Goal: Information Seeking & Learning: Learn about a topic

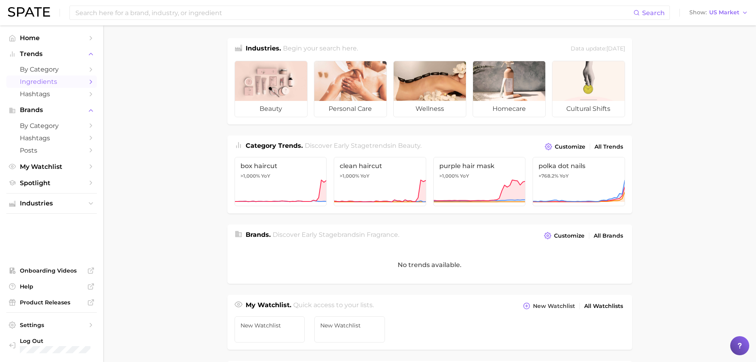
click at [47, 78] on span "Ingredients" at bounding box center [51, 82] width 63 height 8
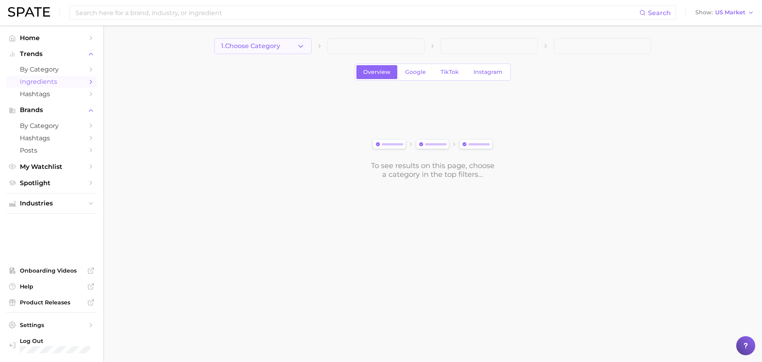
click at [298, 48] on icon "button" at bounding box center [300, 46] width 8 height 8
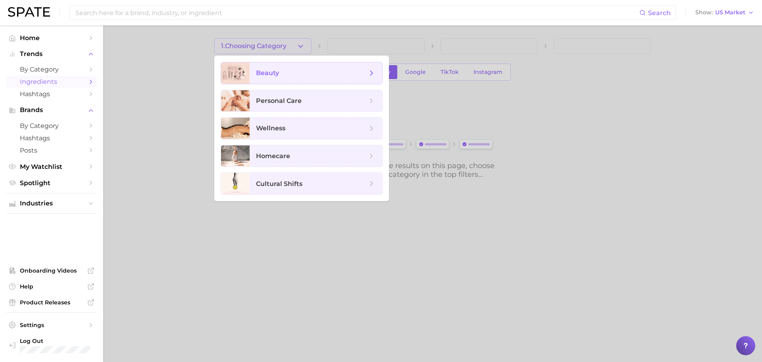
click at [297, 67] on span "beauty" at bounding box center [316, 72] width 133 height 21
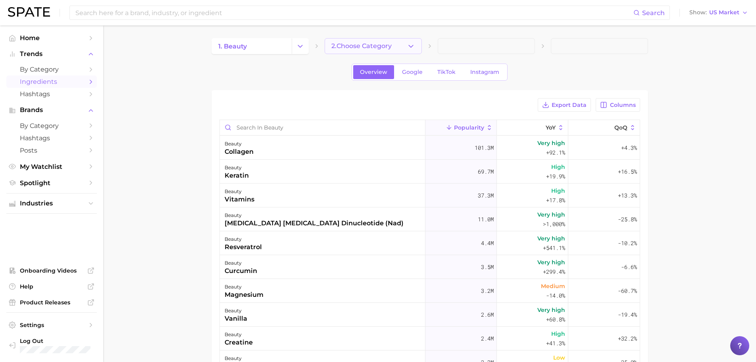
click at [413, 48] on icon "button" at bounding box center [411, 46] width 8 height 8
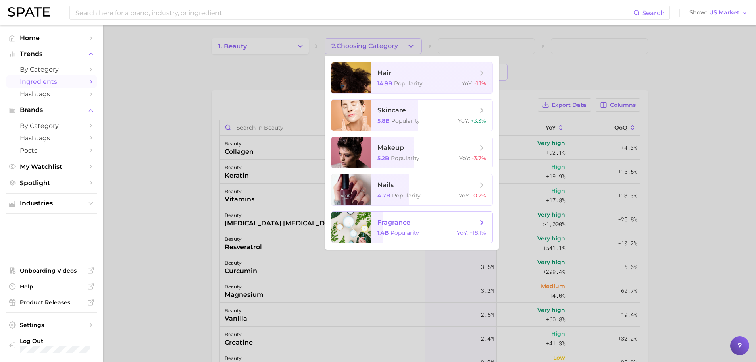
click at [429, 230] on div "1.4b Popularity YoY : +18.1%" at bounding box center [431, 232] width 109 height 7
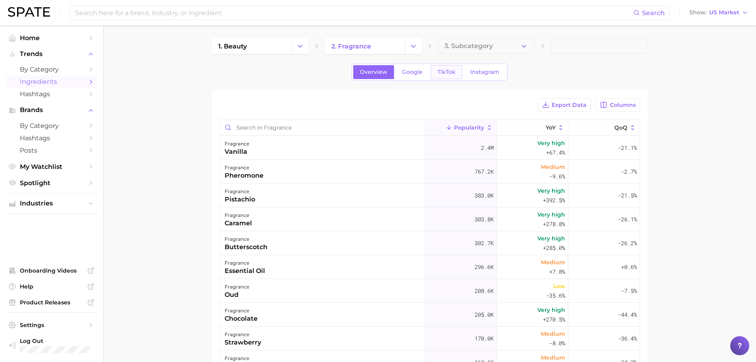
click at [443, 73] on span "TikTok" at bounding box center [446, 72] width 18 height 7
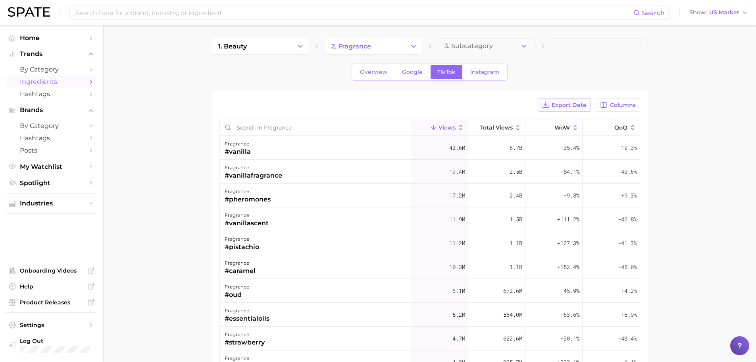
click at [580, 108] on span "Export Data" at bounding box center [569, 105] width 35 height 7
click at [261, 131] on input "Search in fragrance" at bounding box center [315, 127] width 191 height 15
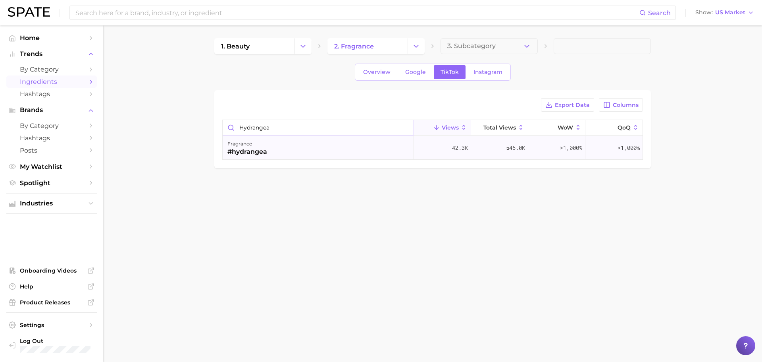
type input "hydrangea"
click at [288, 150] on div "fragrance #hydrangea" at bounding box center [318, 148] width 191 height 24
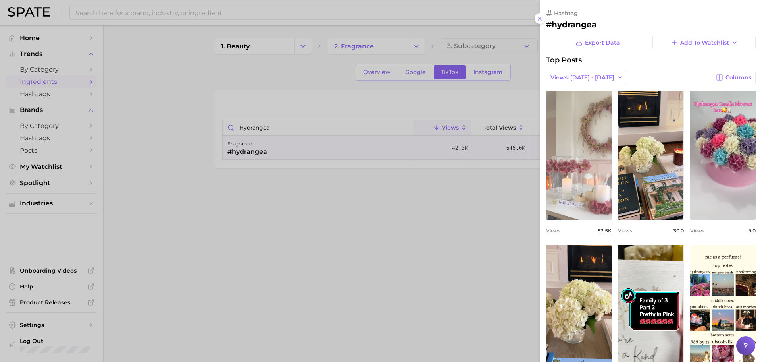
click at [588, 190] on link "view post on TikTok" at bounding box center [578, 154] width 65 height 129
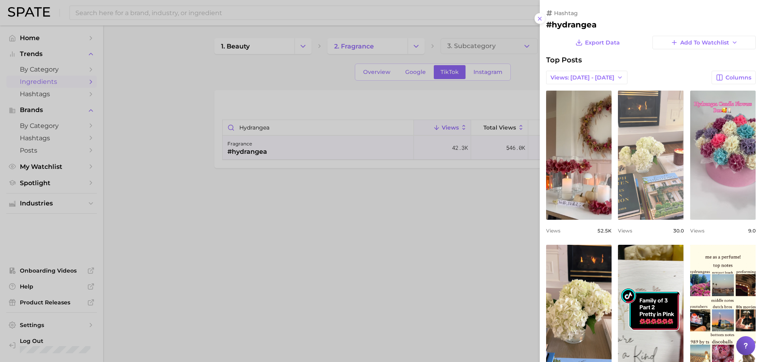
click at [637, 171] on link "view post on TikTok" at bounding box center [650, 154] width 65 height 129
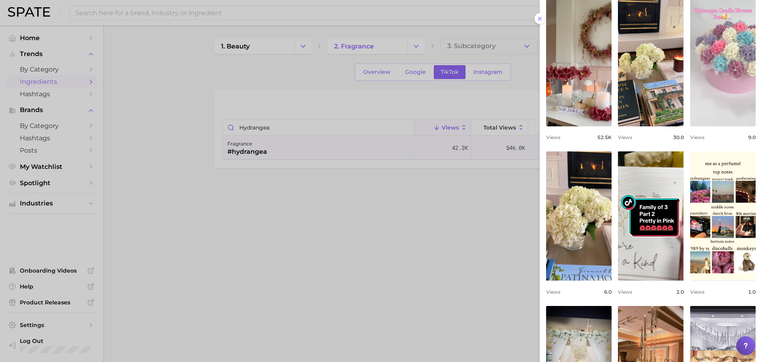
scroll to position [119, 0]
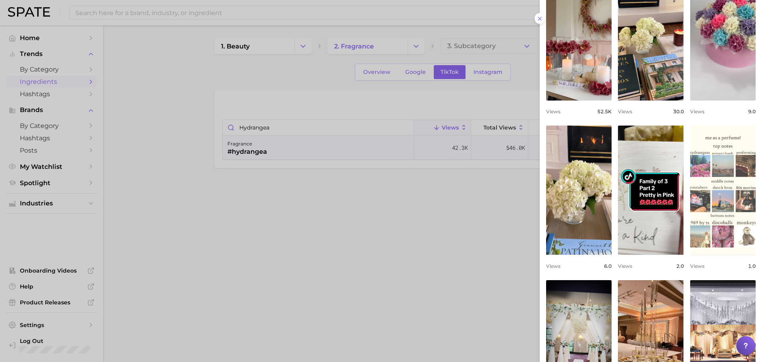
click at [717, 192] on link "view post on TikTok" at bounding box center [722, 189] width 65 height 129
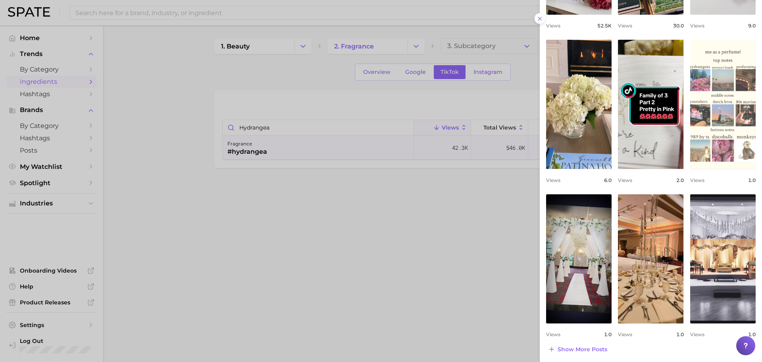
scroll to position [207, 0]
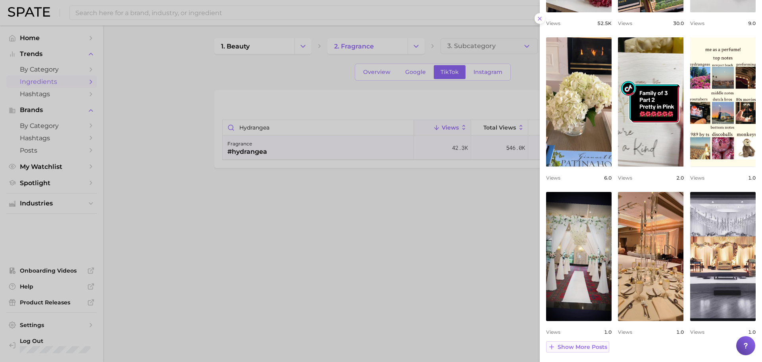
click at [589, 344] on span "Show more posts" at bounding box center [583, 346] width 50 height 7
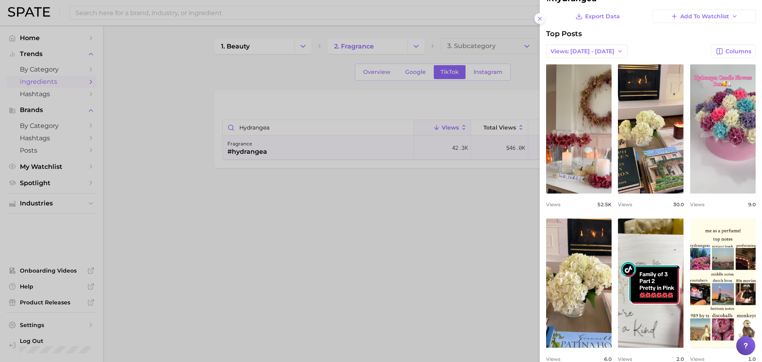
scroll to position [0, 0]
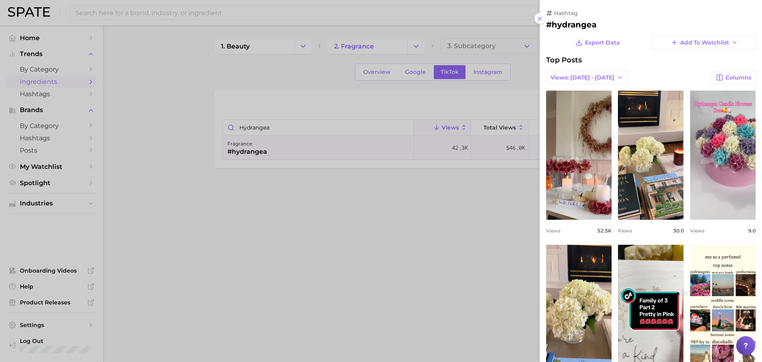
drag, startPoint x: 445, startPoint y: 215, endPoint x: 441, endPoint y: 209, distance: 6.9
click at [444, 212] on div at bounding box center [381, 181] width 762 height 362
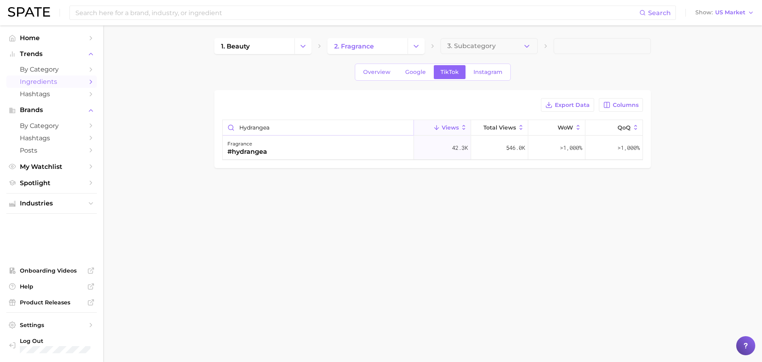
click at [302, 131] on input "hydrangea" at bounding box center [318, 127] width 191 height 15
click at [280, 150] on div "fragrance #magnolia" at bounding box center [318, 148] width 191 height 24
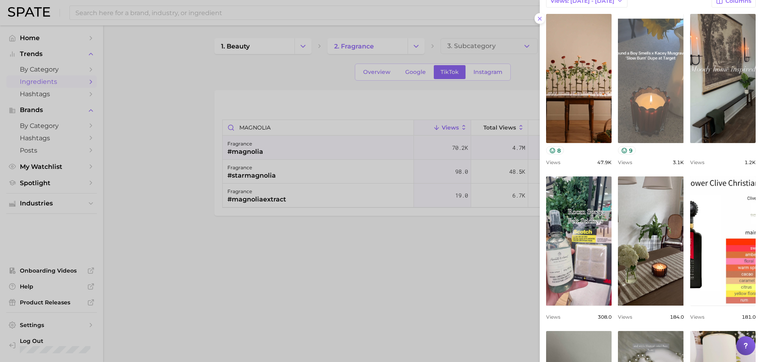
scroll to position [79, 0]
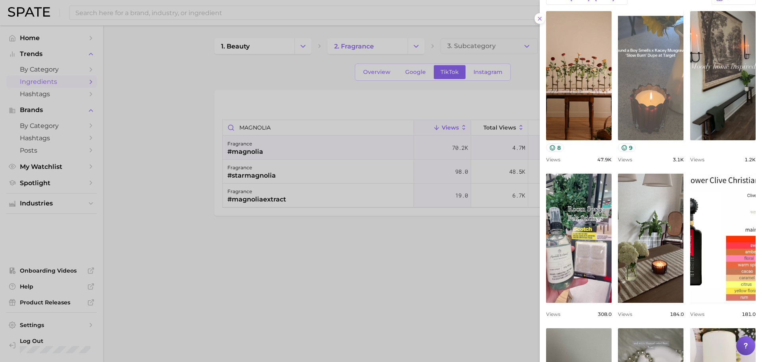
click at [665, 99] on link "view post on TikTok" at bounding box center [650, 75] width 65 height 129
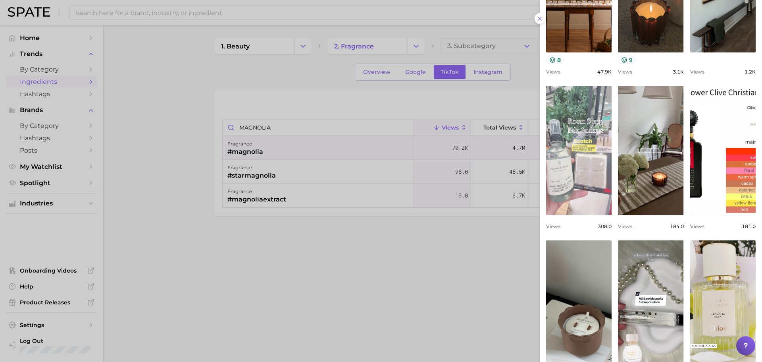
scroll to position [119, 0]
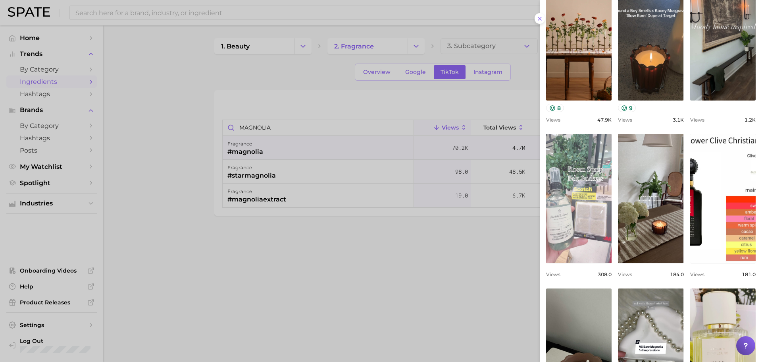
click at [577, 220] on link "view post on TikTok" at bounding box center [578, 198] width 65 height 129
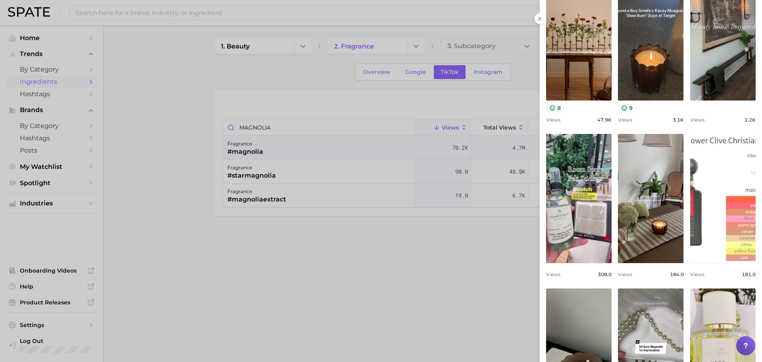
click at [707, 227] on link "view post on TikTok" at bounding box center [722, 198] width 65 height 129
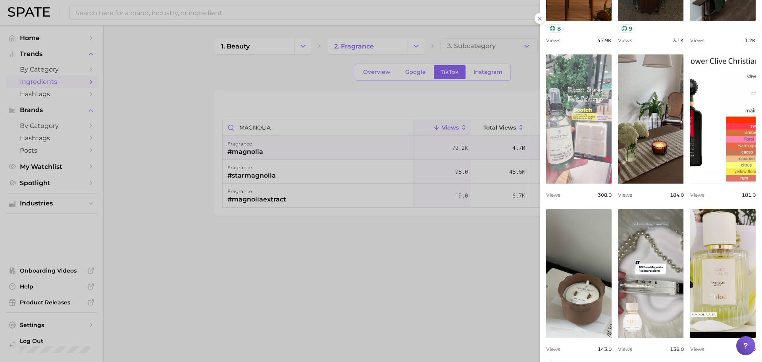
scroll to position [215, 0]
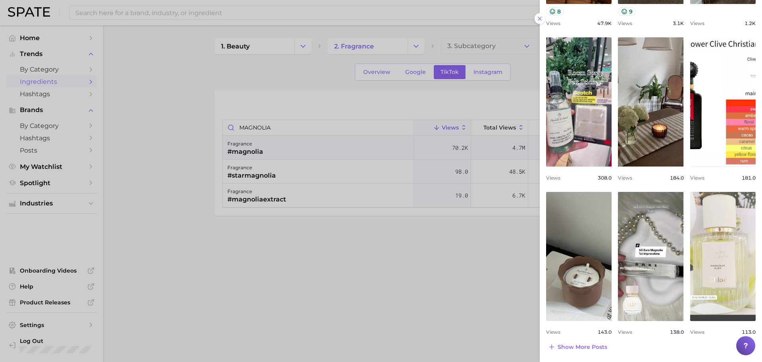
click at [710, 251] on link "view post on TikTok" at bounding box center [722, 256] width 65 height 129
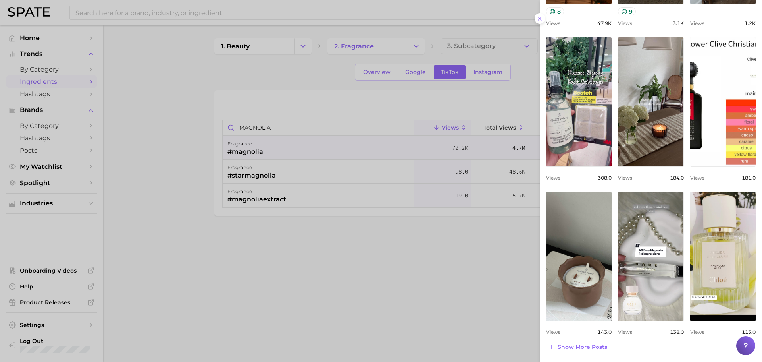
drag, startPoint x: 378, startPoint y: 89, endPoint x: 372, endPoint y: 92, distance: 6.7
click at [377, 89] on div at bounding box center [381, 181] width 762 height 362
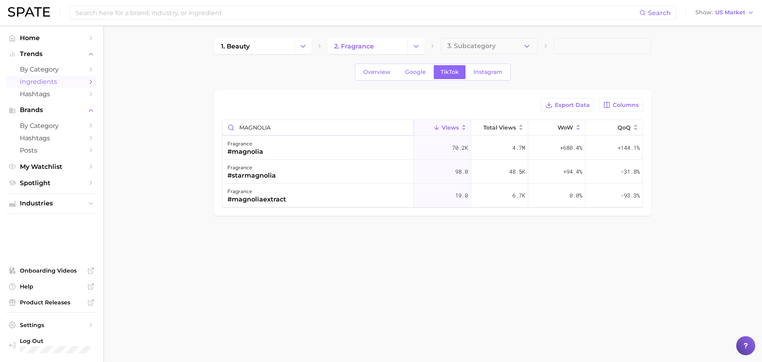
click at [275, 127] on input "MAGNOLIA" at bounding box center [318, 127] width 191 height 15
click at [245, 154] on div "#tobacco" at bounding box center [242, 152] width 31 height 10
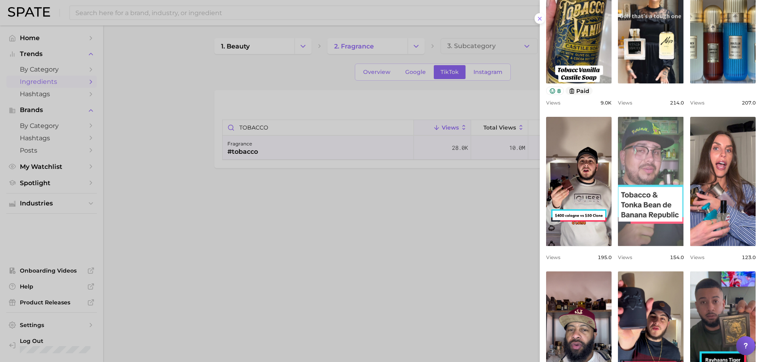
scroll to position [17, 0]
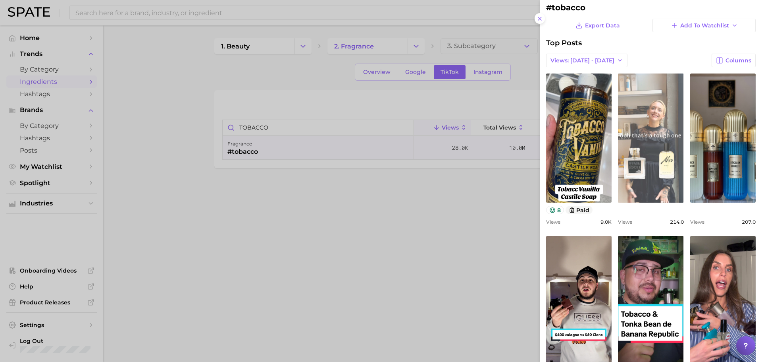
click at [640, 157] on link "view post on TikTok" at bounding box center [650, 137] width 65 height 129
click at [642, 168] on link "view post on TikTok" at bounding box center [650, 137] width 65 height 129
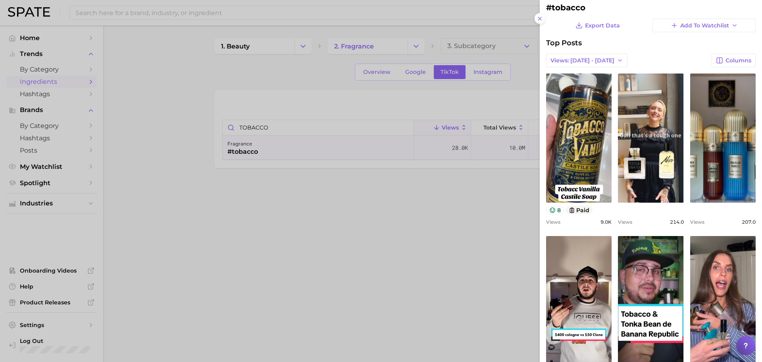
click at [330, 192] on div at bounding box center [381, 181] width 762 height 362
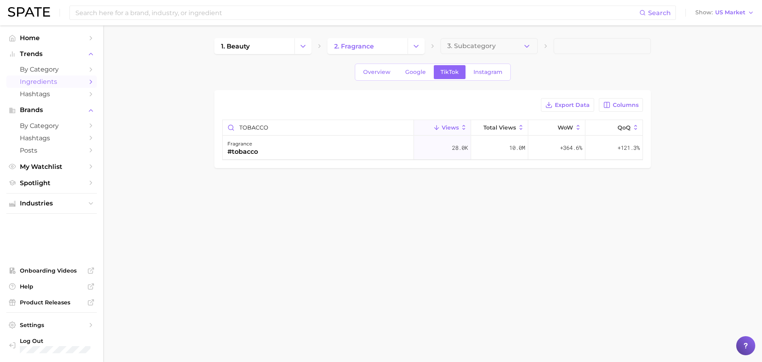
click at [296, 119] on div "Export Data Columns TOBACCO Views Total Views WoW QoQ fragrance #tobacco 28.0k …" at bounding box center [432, 129] width 421 height 62
click at [296, 129] on input "TOBACCO" at bounding box center [318, 127] width 191 height 15
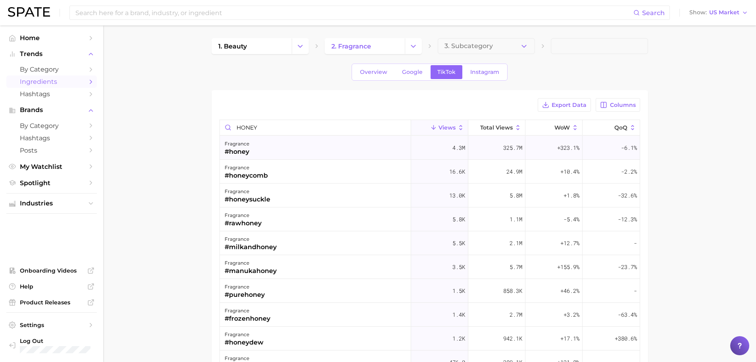
click at [324, 145] on div "fragrance #honey" at bounding box center [315, 148] width 191 height 24
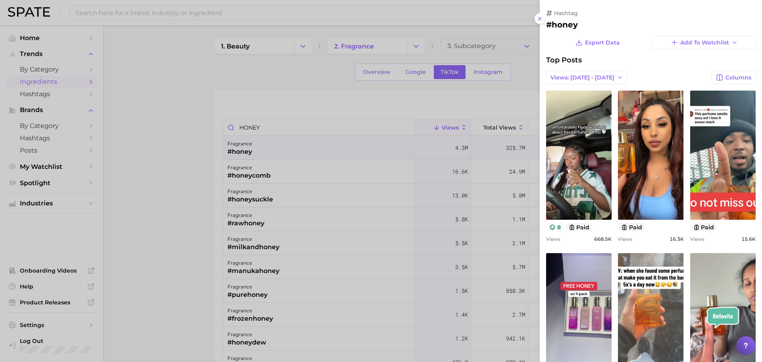
scroll to position [0, 0]
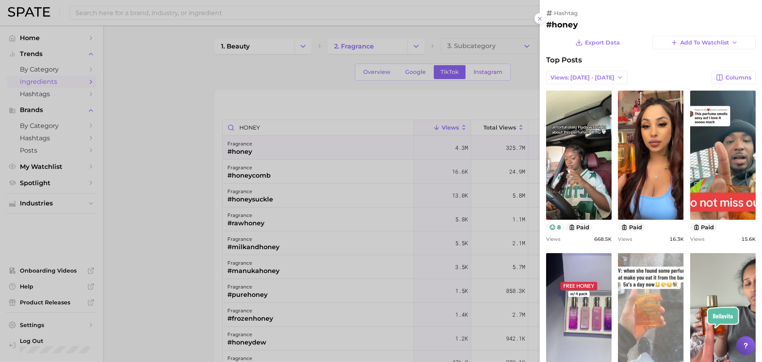
click at [662, 313] on link "view post on TikTok" at bounding box center [650, 317] width 65 height 129
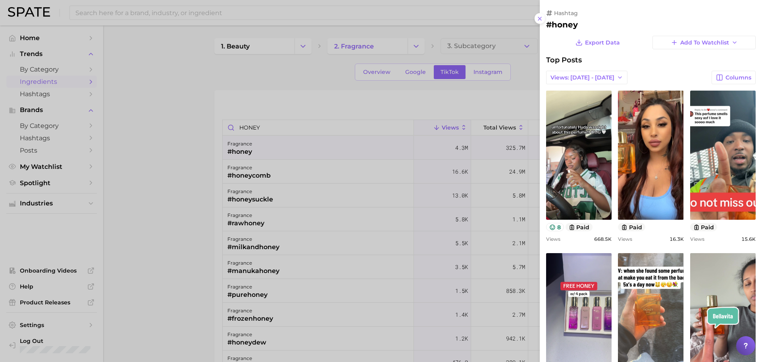
click at [173, 160] on div at bounding box center [381, 181] width 762 height 362
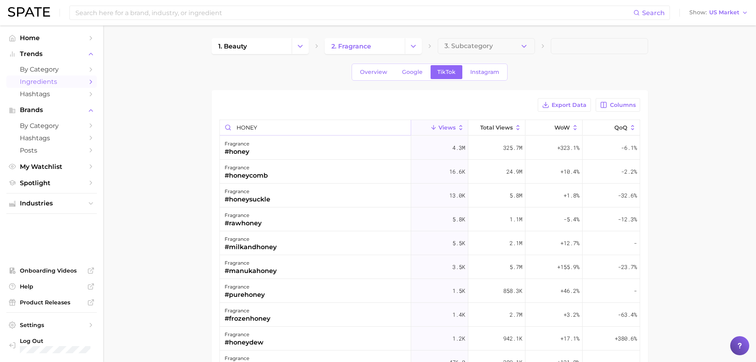
click at [242, 127] on input "HONEY" at bounding box center [315, 127] width 191 height 15
click at [243, 127] on input "HONEY" at bounding box center [315, 127] width 191 height 15
type input "N"
click at [284, 194] on div "fragrance #matchaice" at bounding box center [315, 195] width 191 height 24
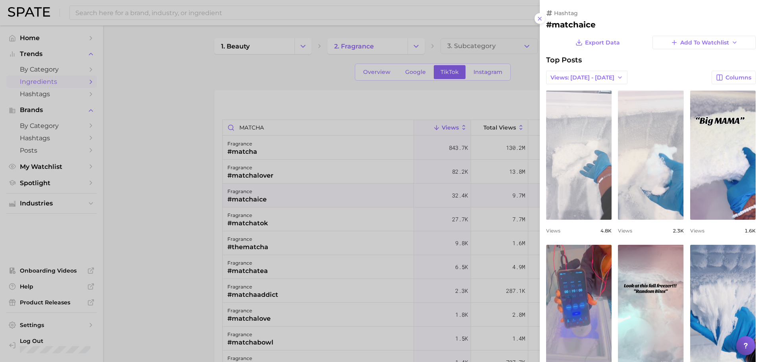
click at [584, 191] on link "view post on TikTok" at bounding box center [578, 154] width 65 height 129
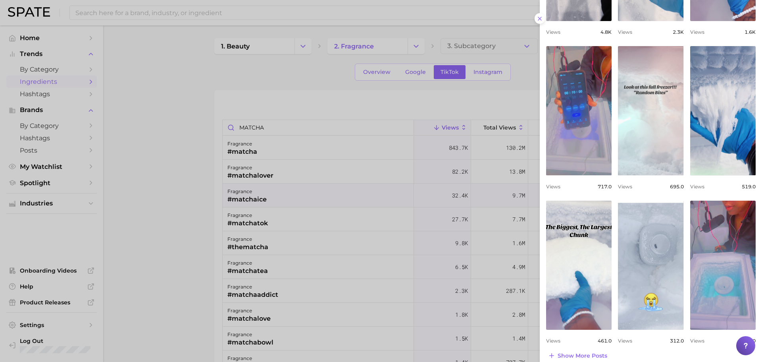
scroll to position [207, 0]
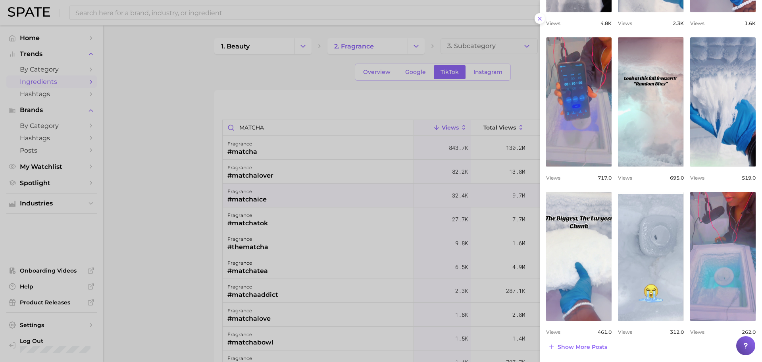
click at [152, 202] on div at bounding box center [381, 181] width 762 height 362
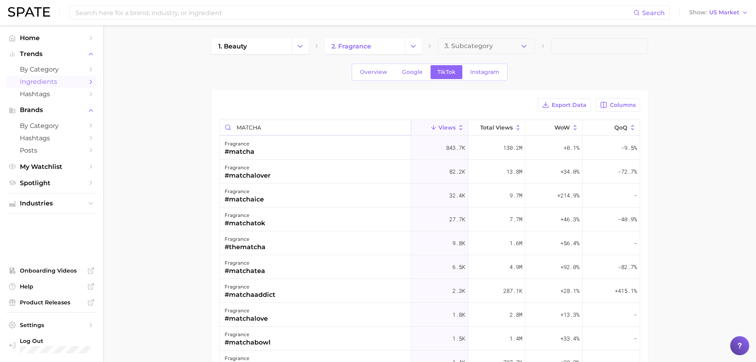
click at [314, 131] on input "MATCHA" at bounding box center [315, 127] width 191 height 15
click at [273, 152] on div "fragrance #orange" at bounding box center [315, 148] width 191 height 24
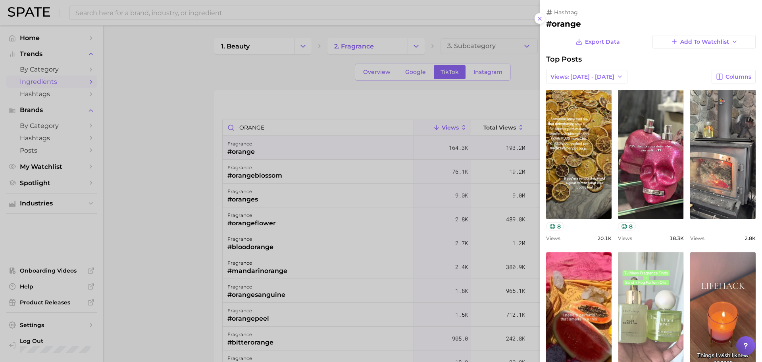
scroll to position [0, 0]
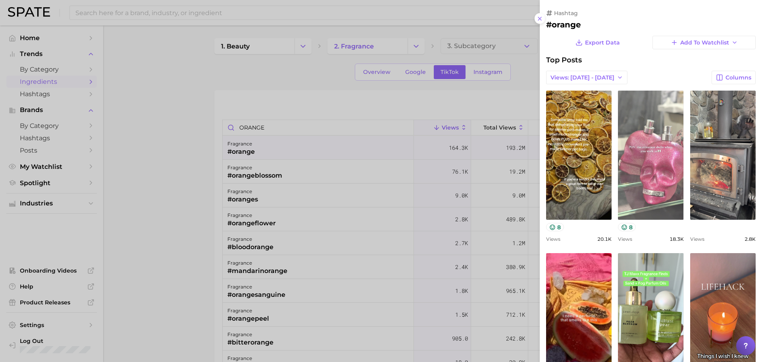
click at [640, 191] on link "view post on TikTok" at bounding box center [650, 154] width 65 height 129
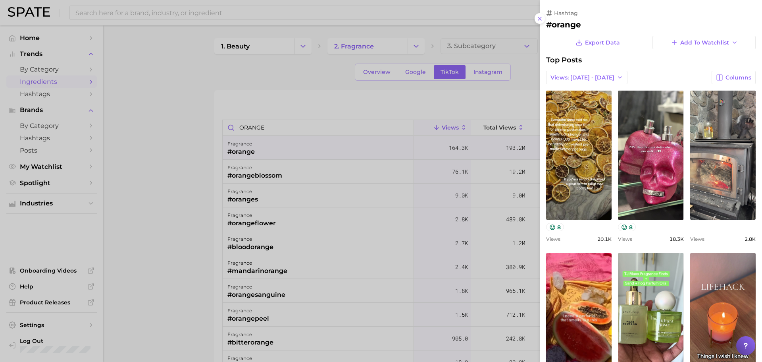
click at [159, 164] on div at bounding box center [381, 181] width 762 height 362
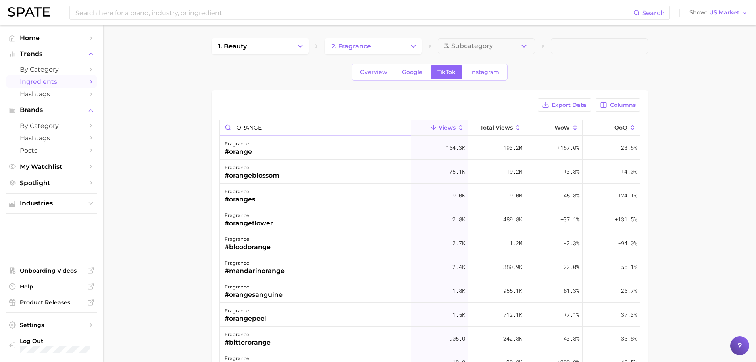
click at [252, 126] on input "ORANGE" at bounding box center [315, 127] width 191 height 15
click at [263, 150] on div "#brownsugar" at bounding box center [247, 152] width 44 height 10
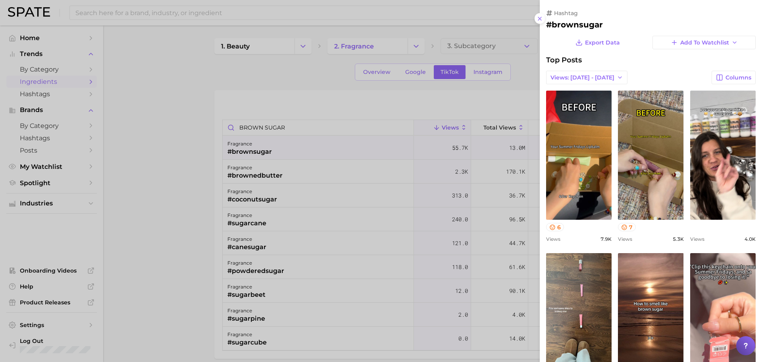
click at [145, 188] on div at bounding box center [381, 181] width 762 height 362
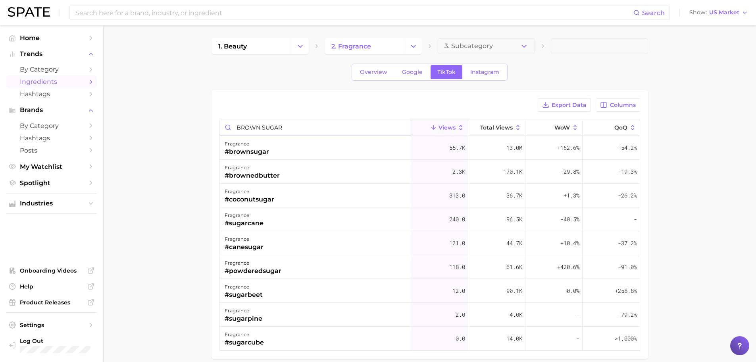
click at [273, 128] on input "BROWN SUGAR" at bounding box center [315, 127] width 191 height 15
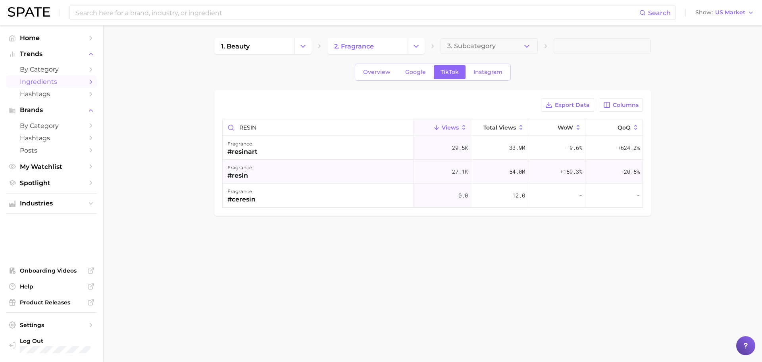
click at [258, 173] on div "fragrance #resin" at bounding box center [318, 172] width 191 height 24
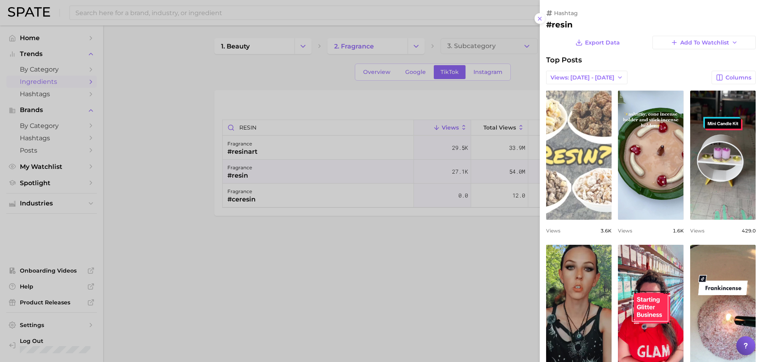
click at [585, 199] on link "view post on TikTok" at bounding box center [578, 154] width 65 height 129
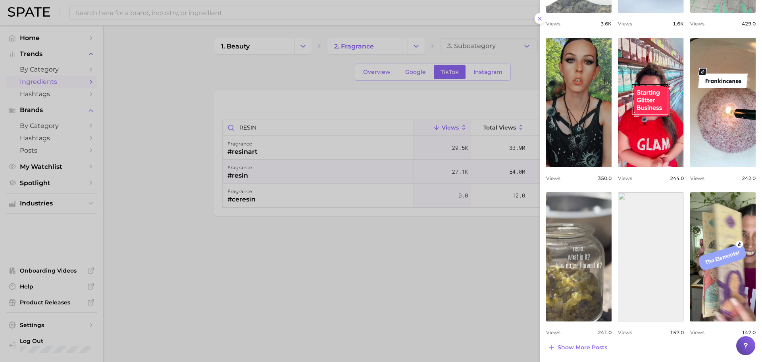
scroll to position [207, 0]
click at [360, 98] on div at bounding box center [381, 181] width 762 height 362
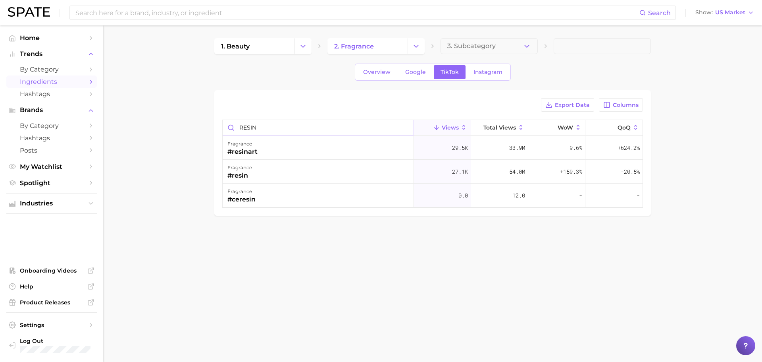
click at [280, 132] on input "RESIN" at bounding box center [318, 127] width 191 height 15
type input "caramel"
click at [278, 153] on div "fragrance #caramel" at bounding box center [318, 148] width 191 height 24
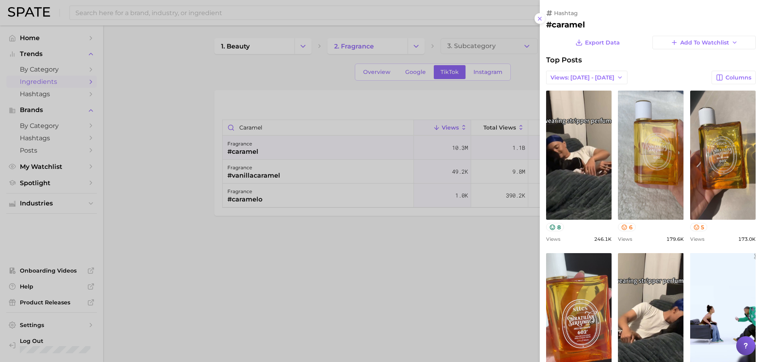
scroll to position [0, 0]
drag, startPoint x: 444, startPoint y: 262, endPoint x: 445, endPoint y: 256, distance: 6.0
click at [444, 261] on div at bounding box center [381, 181] width 762 height 362
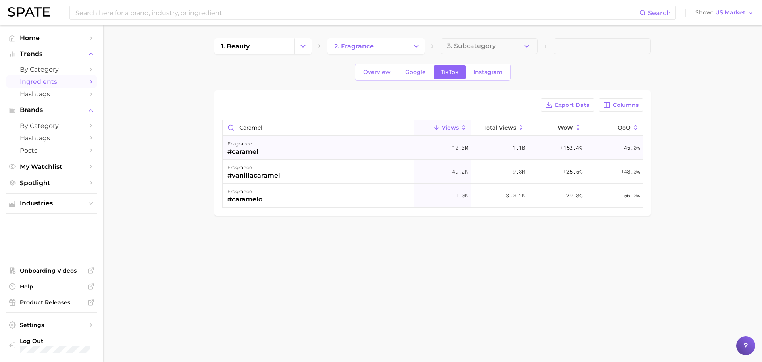
click at [318, 147] on div "fragrance #caramel" at bounding box center [318, 148] width 191 height 24
